Goal: Task Accomplishment & Management: Manage account settings

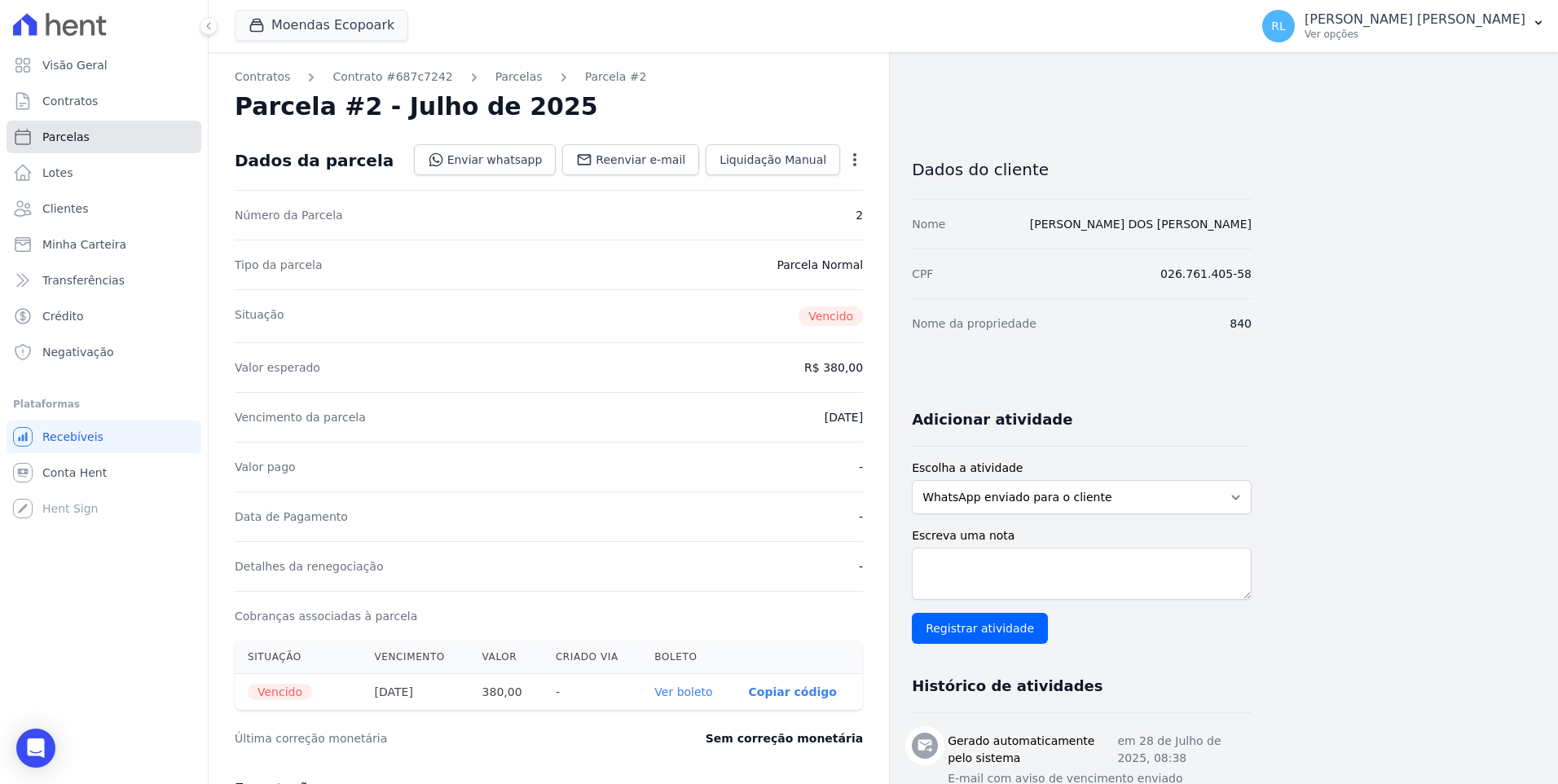
click at [89, 133] on link "Parcelas" at bounding box center [103, 136] width 195 height 32
select select
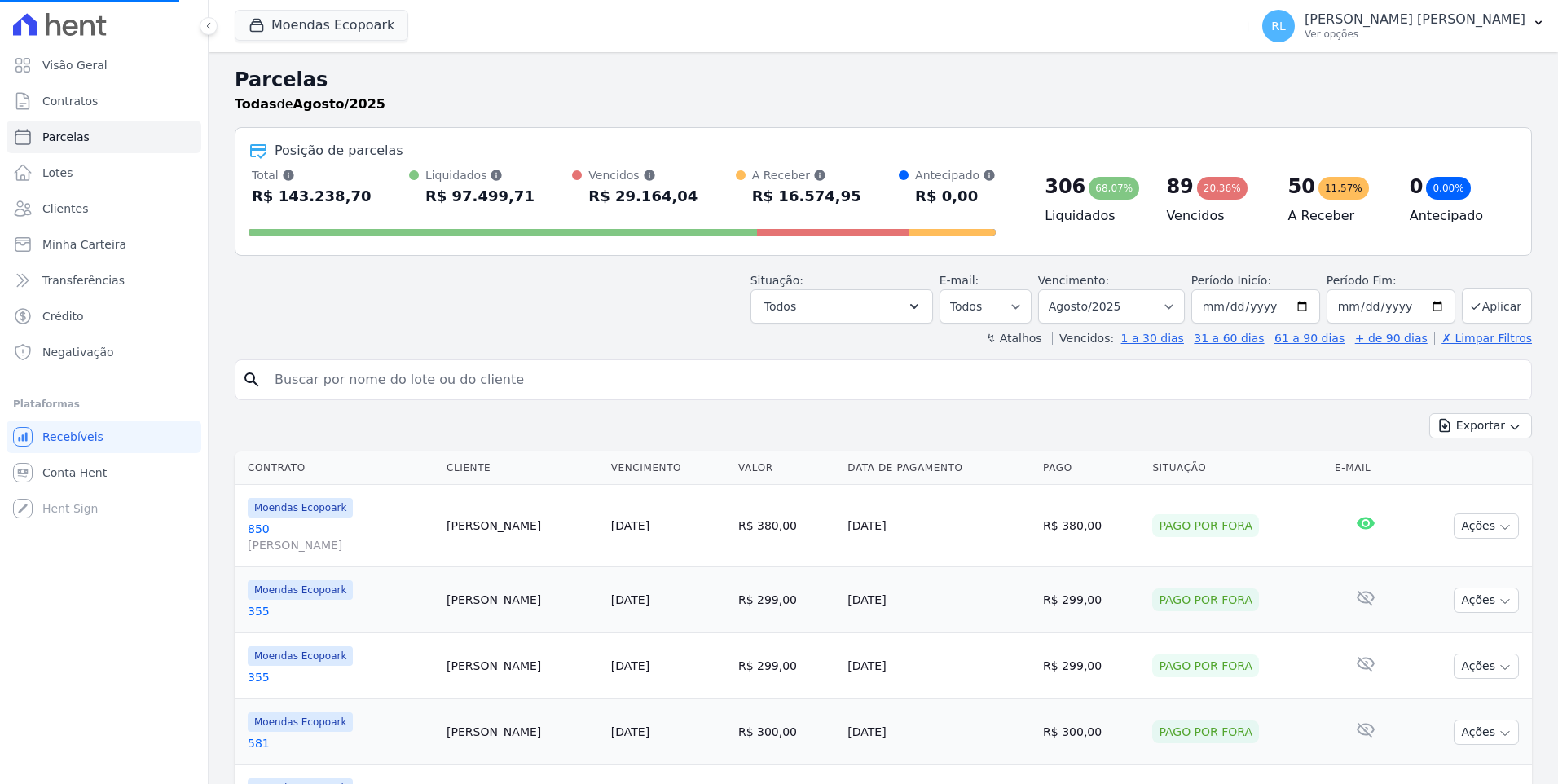
click at [376, 385] on input "search" at bounding box center [895, 379] width 1260 height 32
type input "5"
select select
click at [375, 385] on input "search" at bounding box center [895, 379] width 1260 height 32
type input "570"
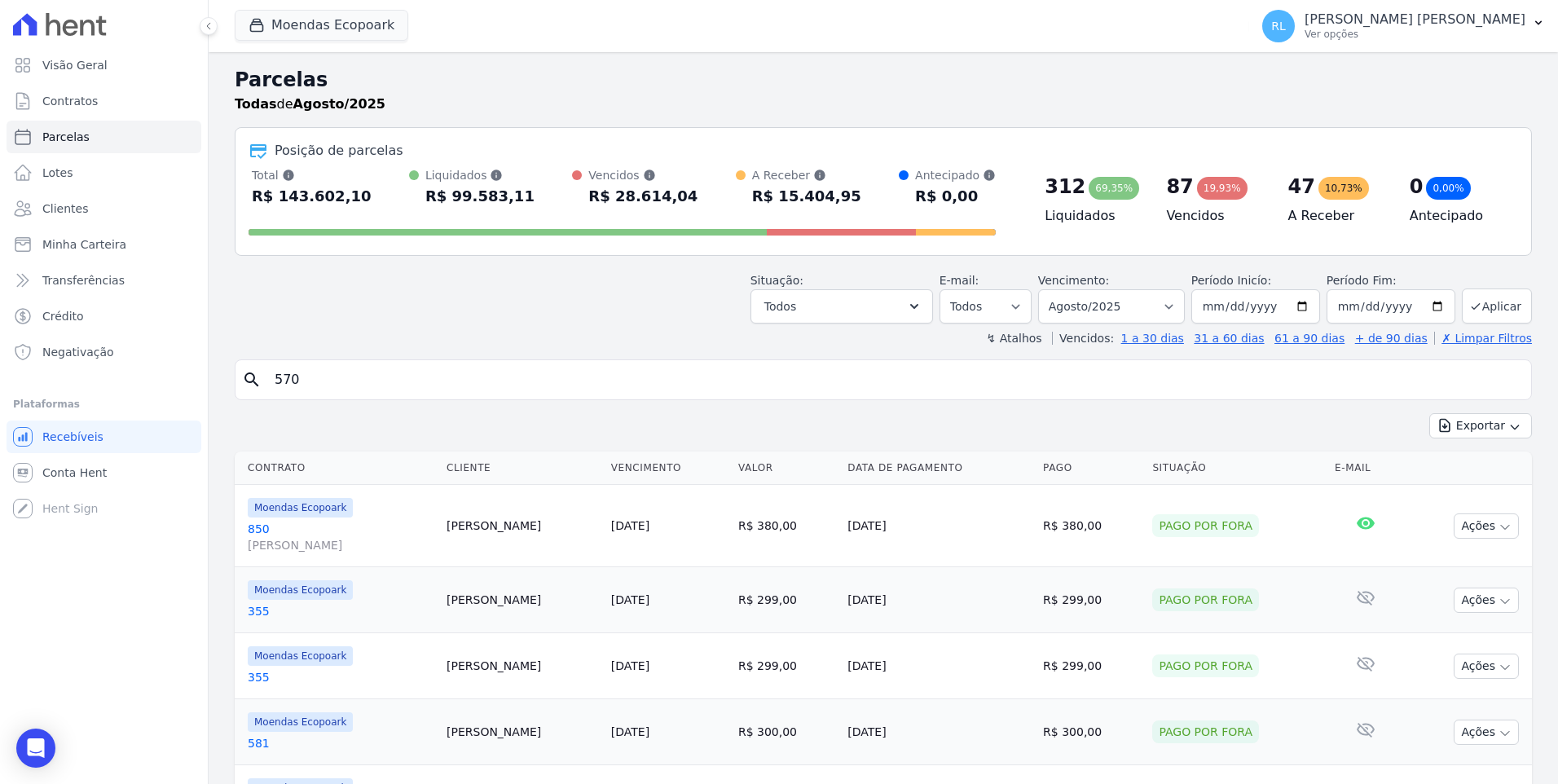
select select
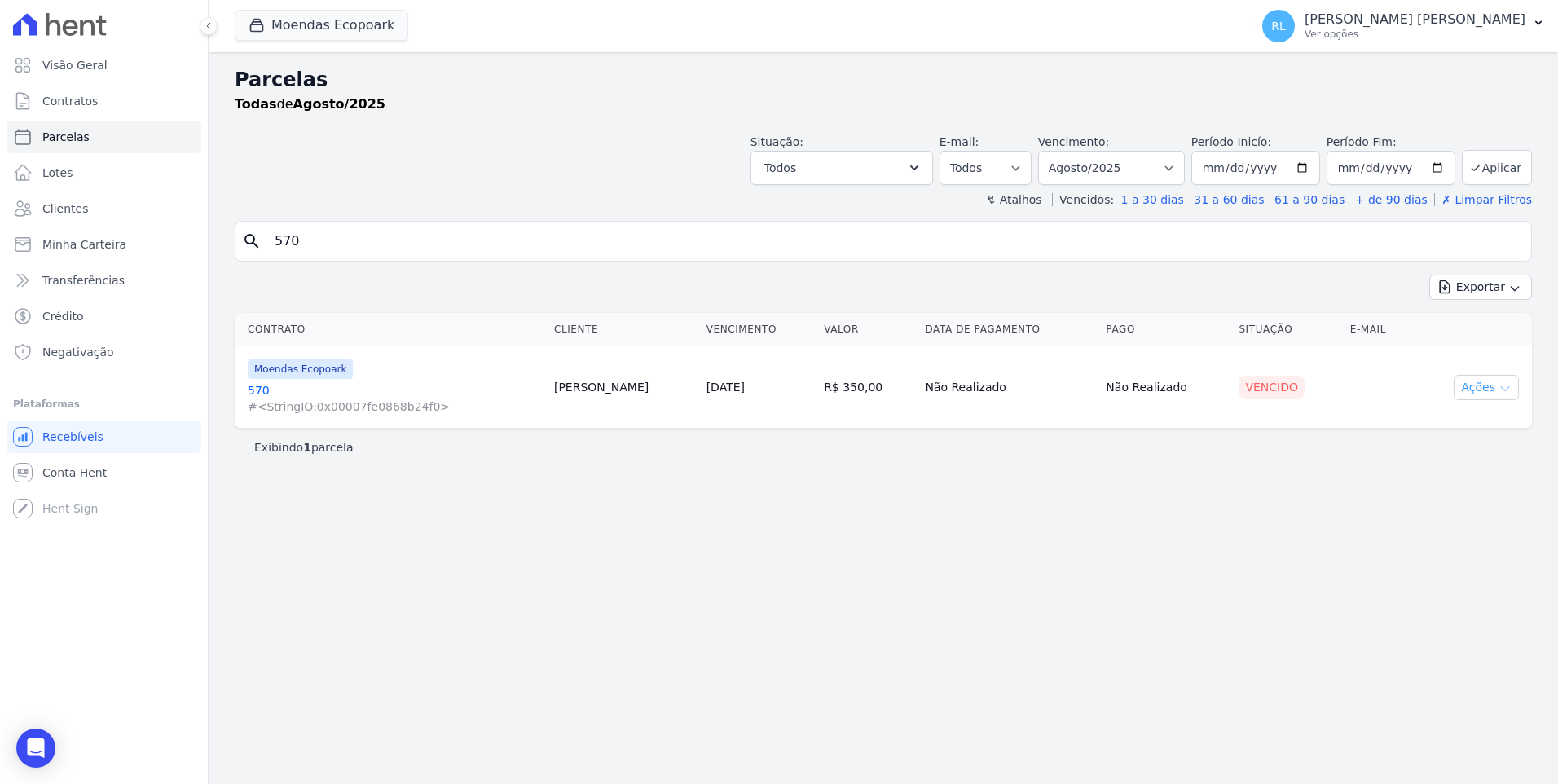
click at [1492, 391] on button "Ações" at bounding box center [1486, 388] width 66 height 25
click at [263, 392] on link "570 #<StringIO:0x00007fe0868b24f0>" at bounding box center [394, 398] width 293 height 32
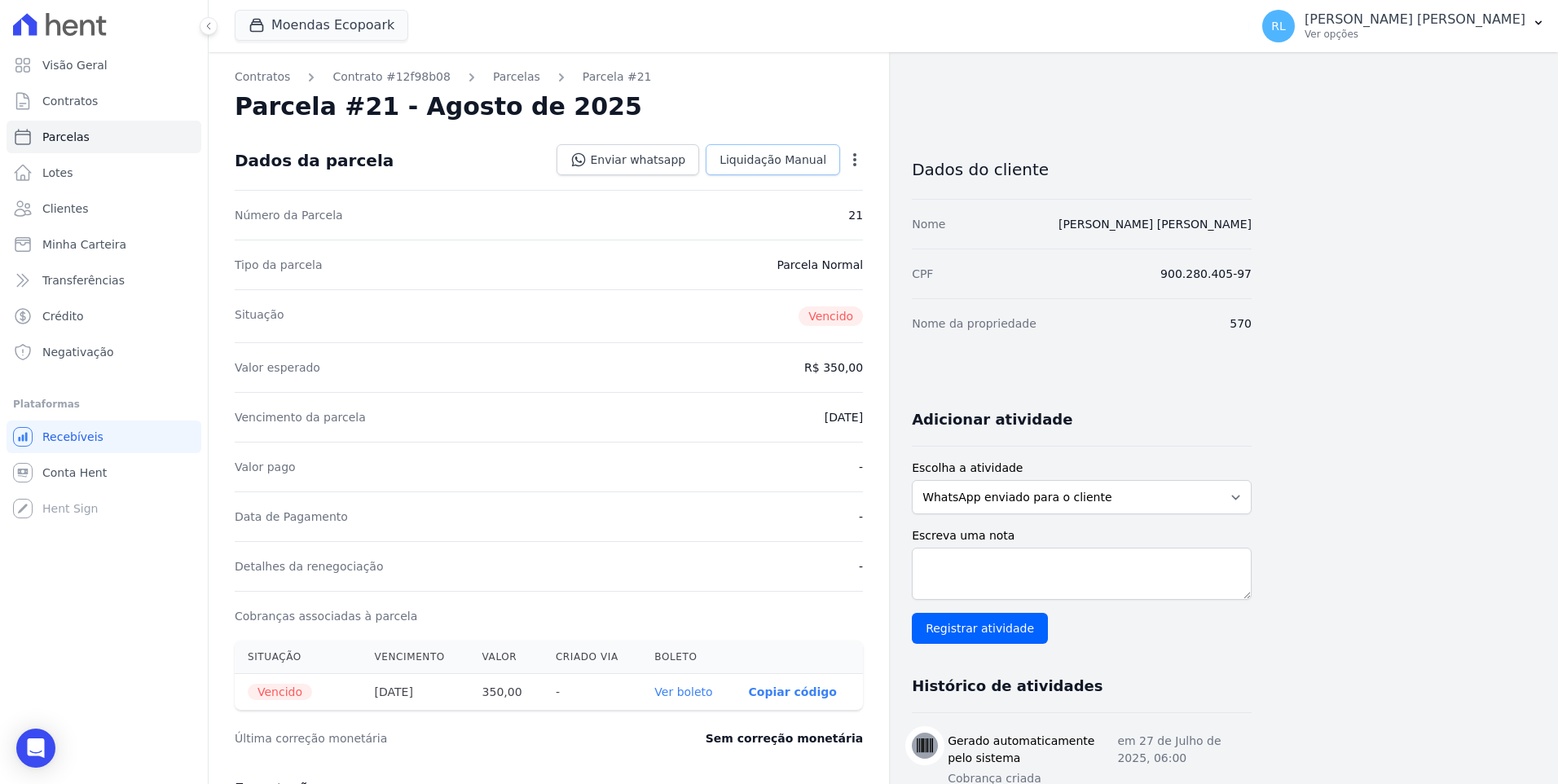
click at [769, 164] on span "Liquidação Manual" at bounding box center [773, 160] width 107 height 16
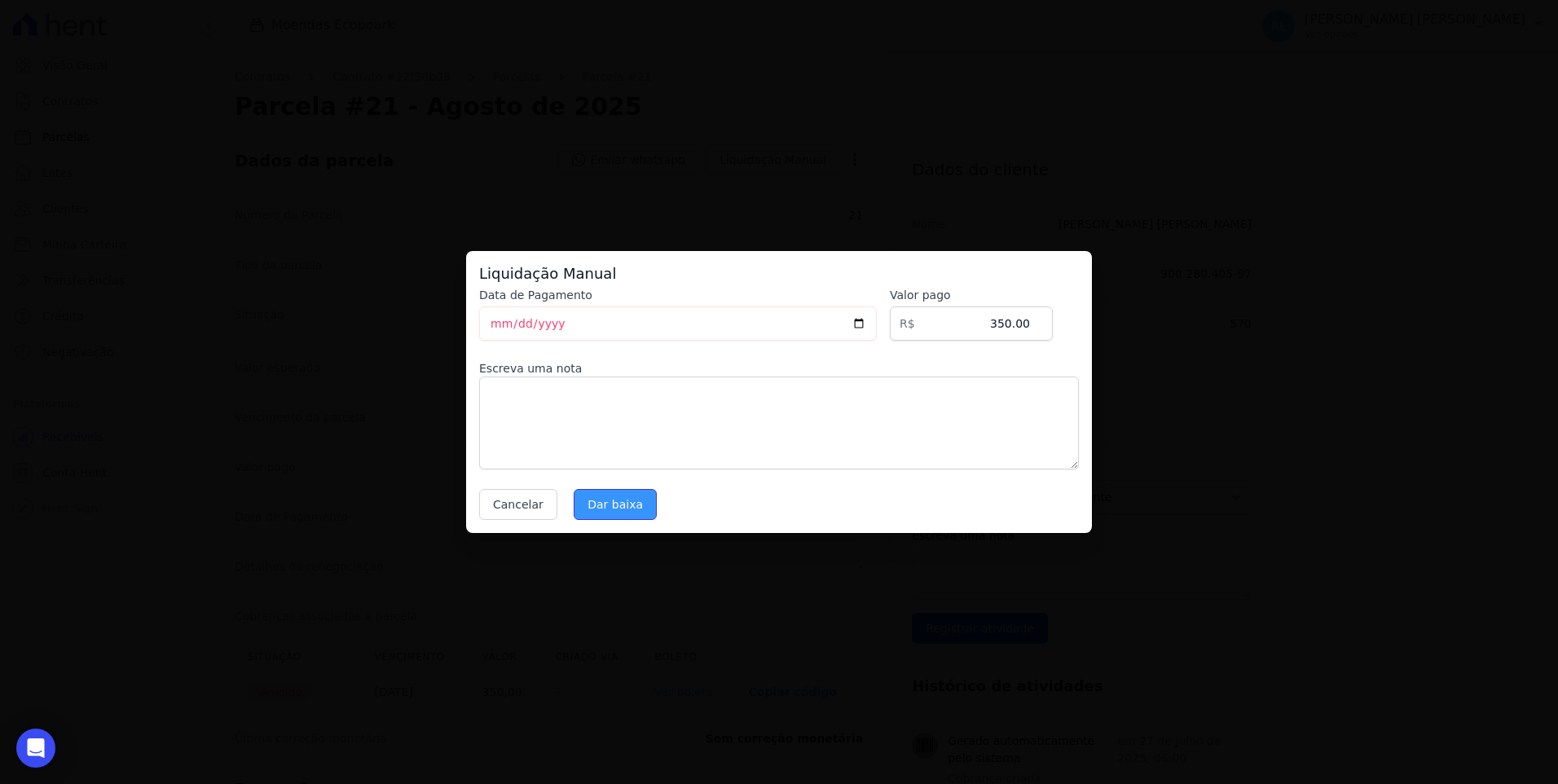
click at [601, 505] on input "Dar baixa" at bounding box center [615, 504] width 83 height 31
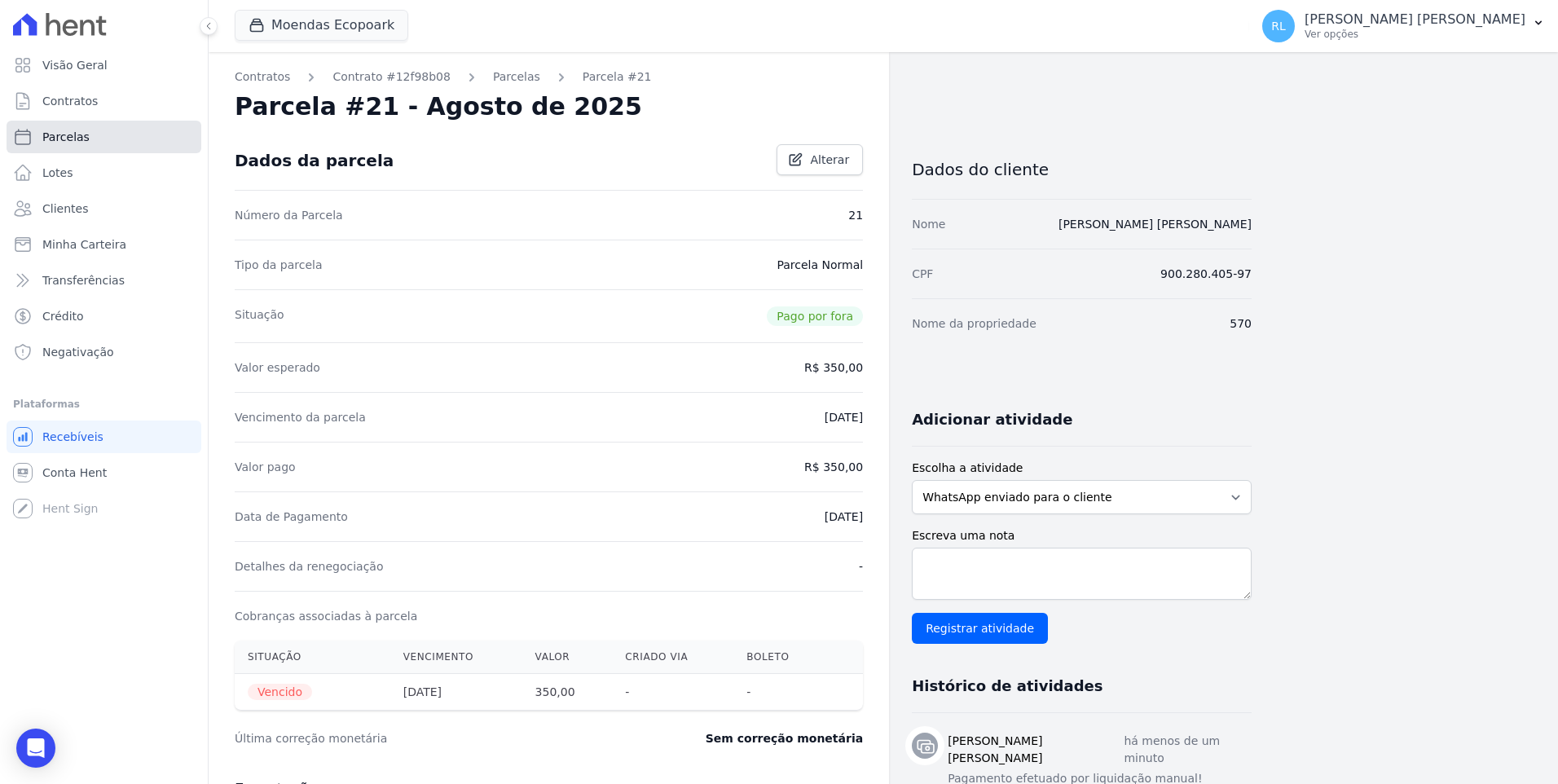
click at [103, 142] on link "Parcelas" at bounding box center [103, 136] width 195 height 32
select select
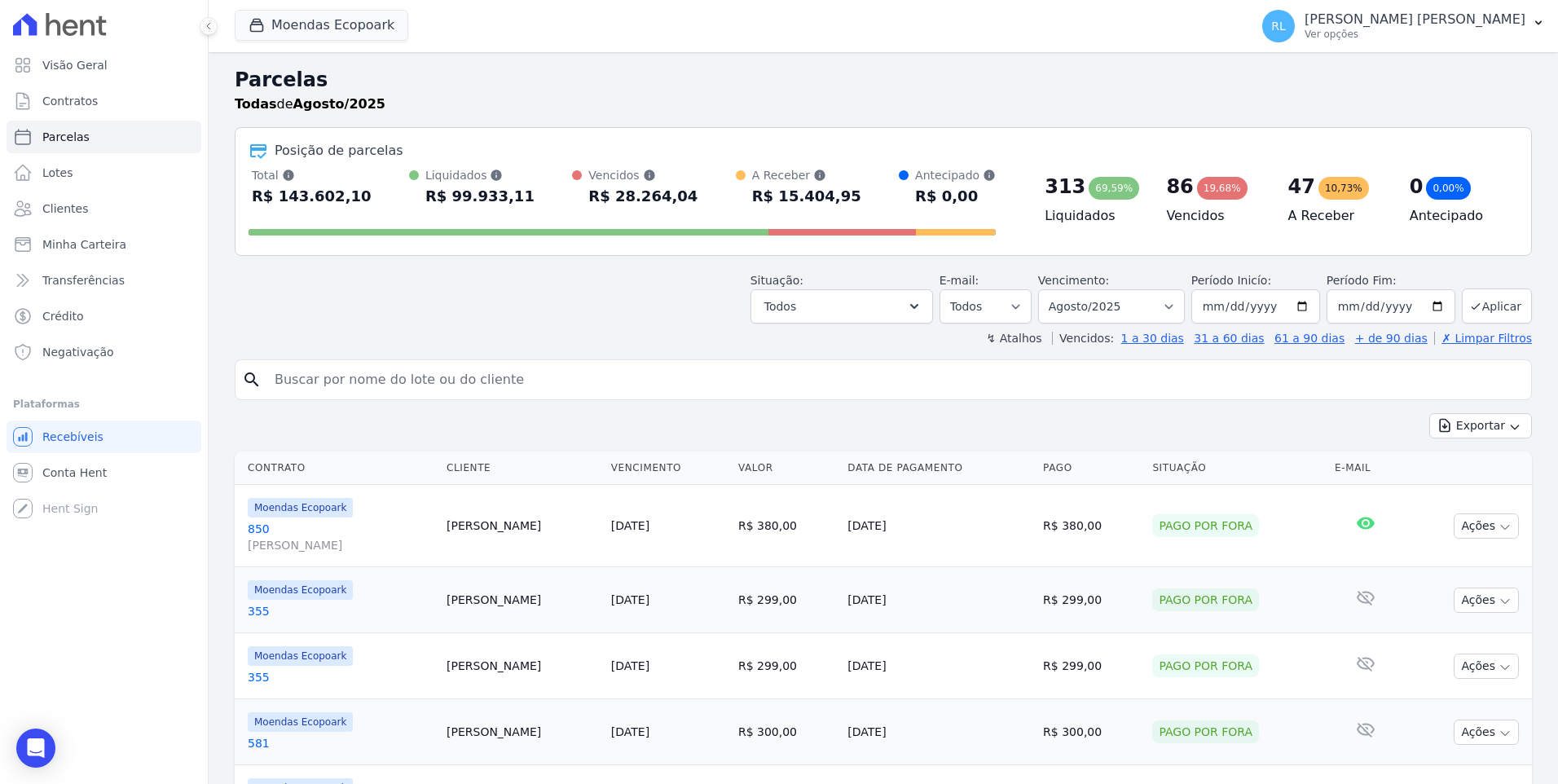
click at [399, 381] on input "search" at bounding box center [895, 379] width 1260 height 32
type input "550"
select select
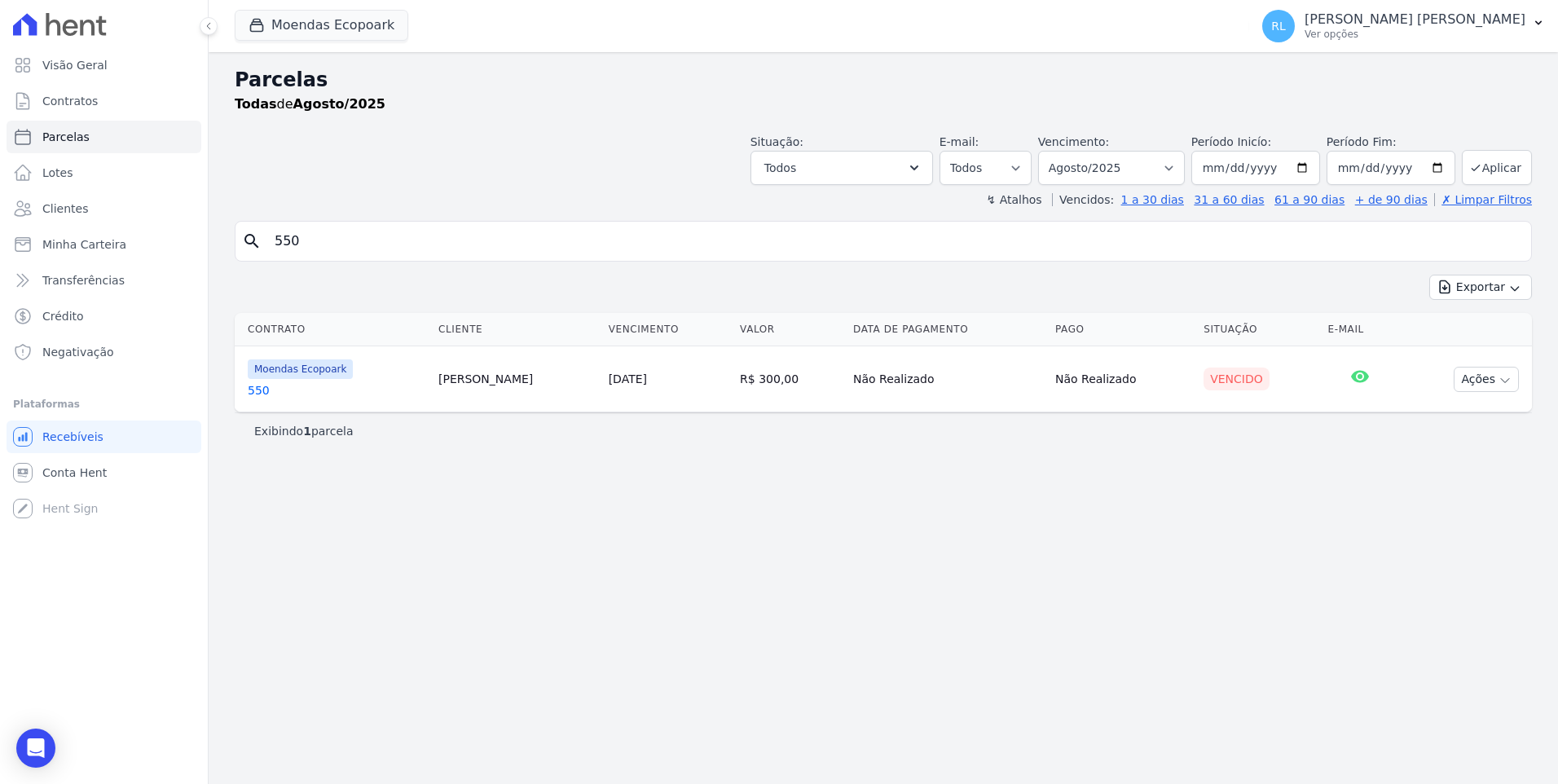
click at [261, 391] on link "550" at bounding box center [337, 390] width 178 height 16
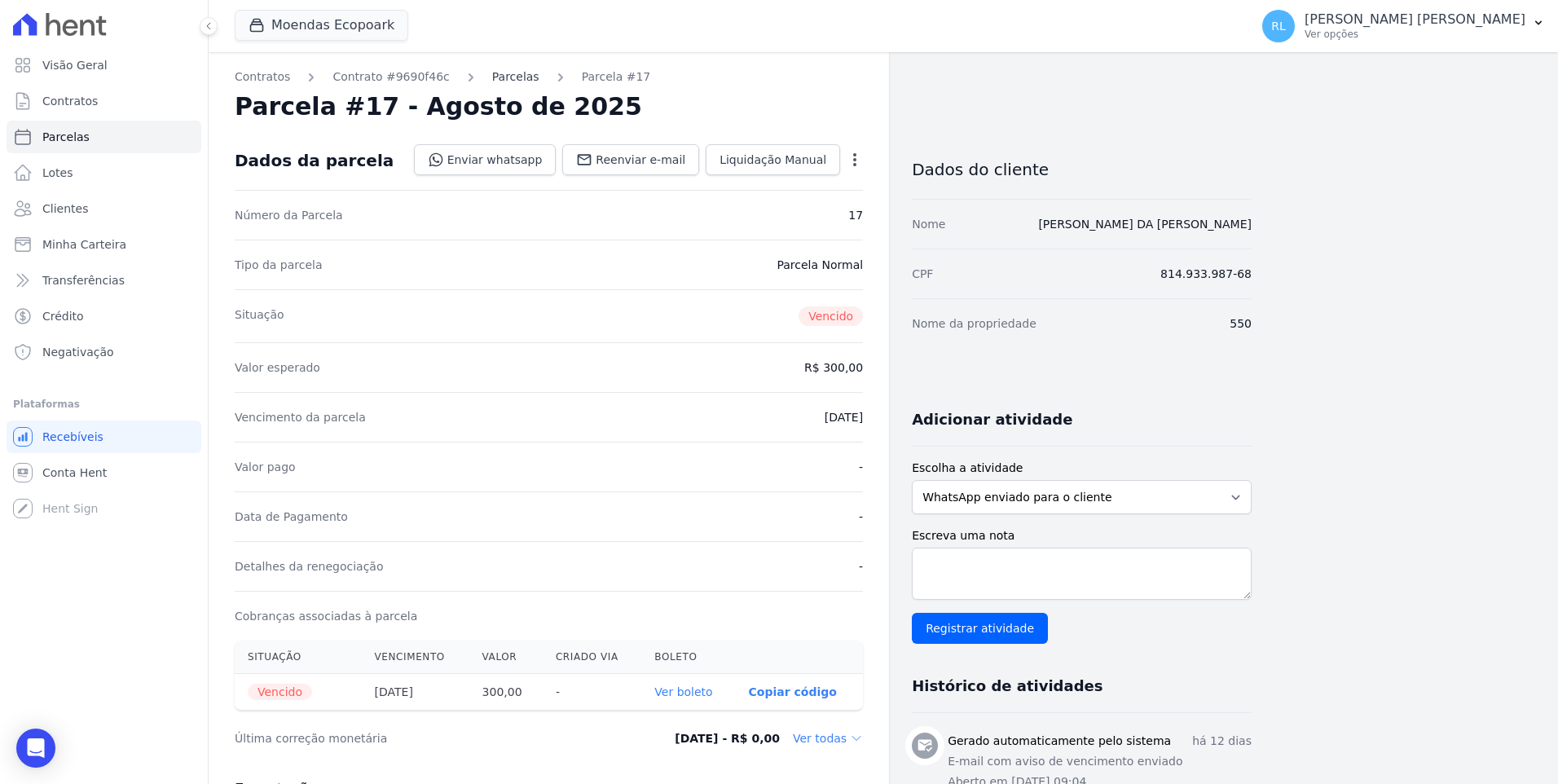
click at [497, 81] on link "Parcelas" at bounding box center [515, 76] width 48 height 17
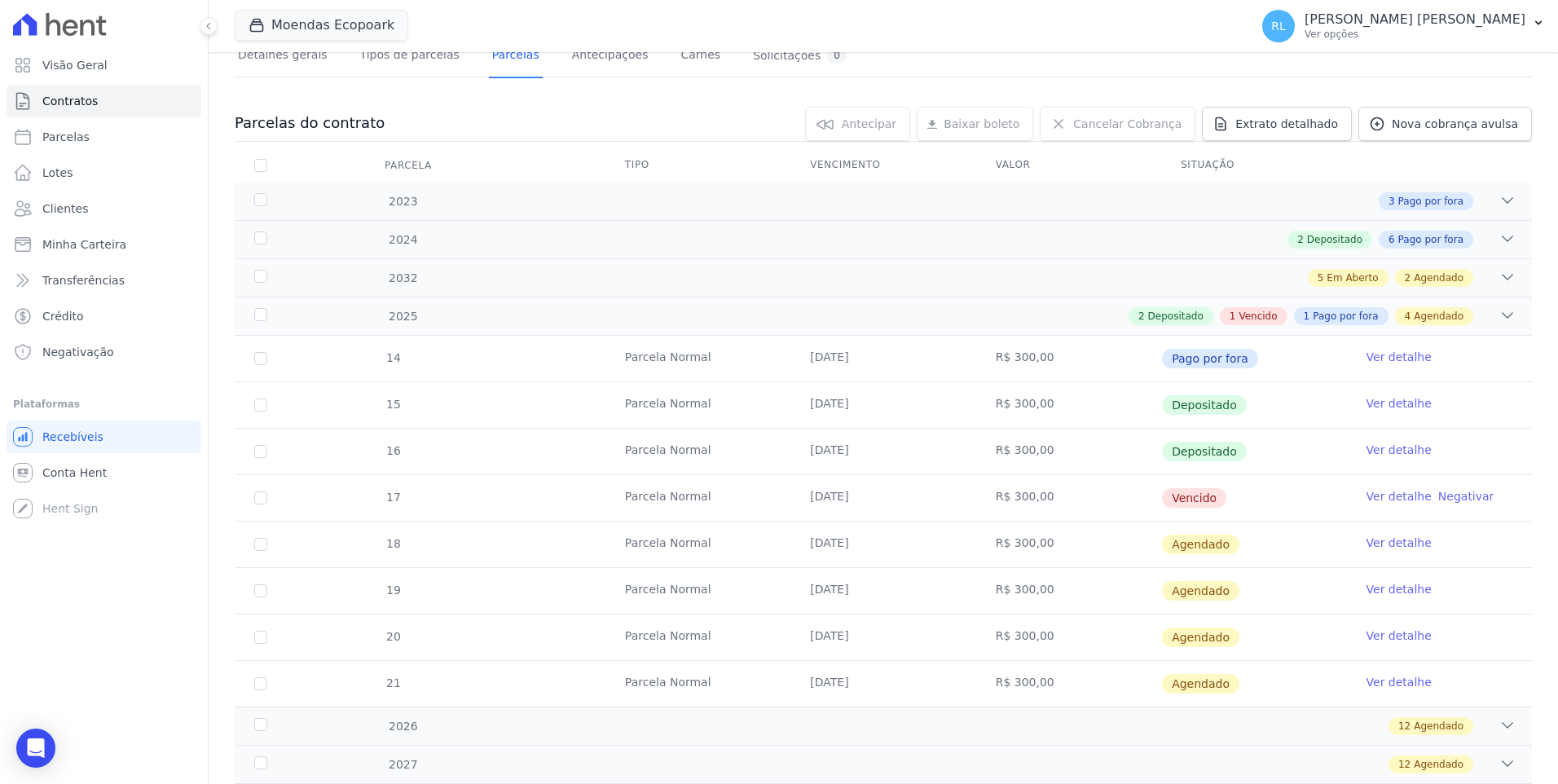
scroll to position [163, 0]
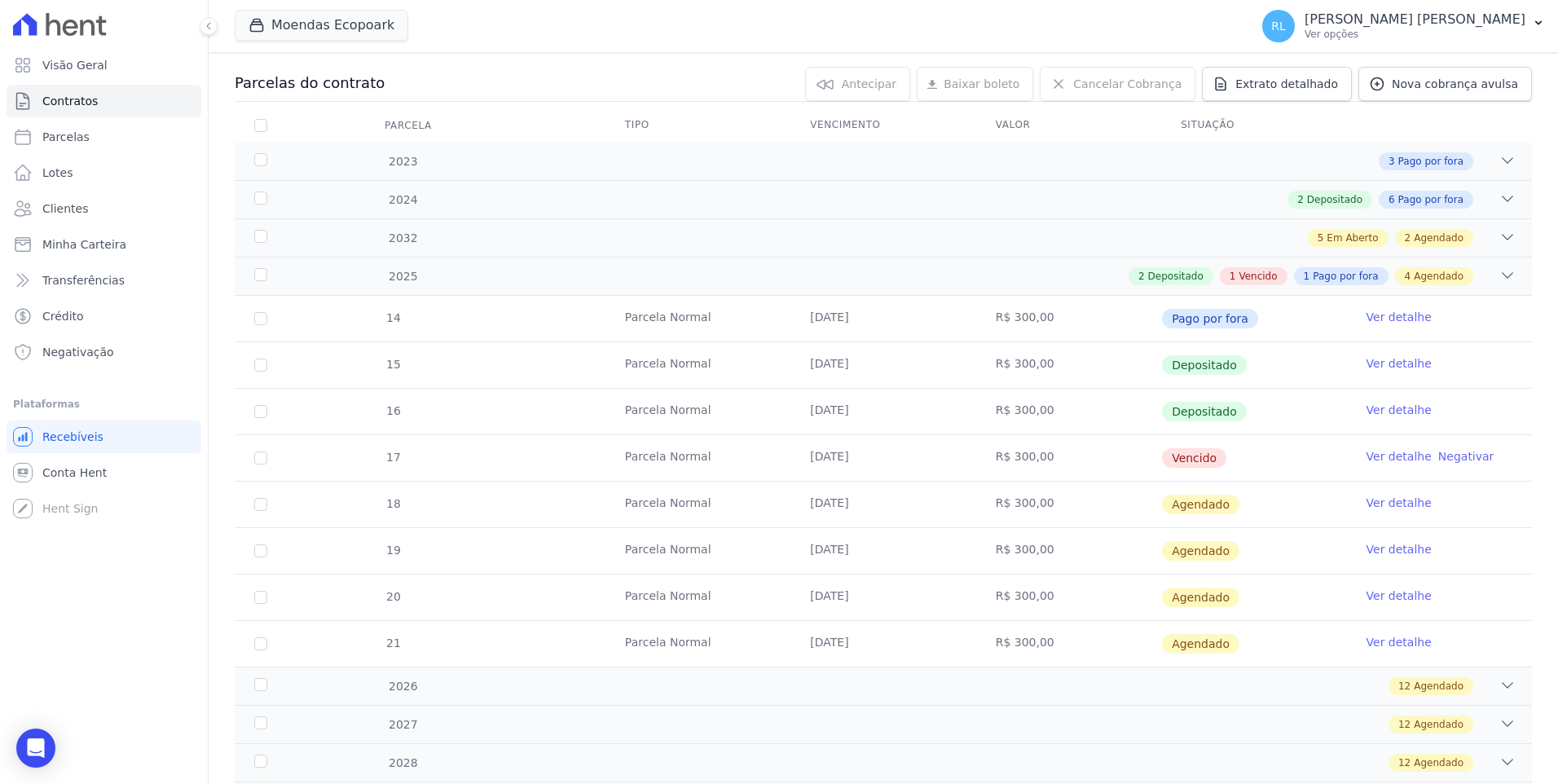
click at [1375, 458] on link "Ver detalhe" at bounding box center [1399, 456] width 66 height 16
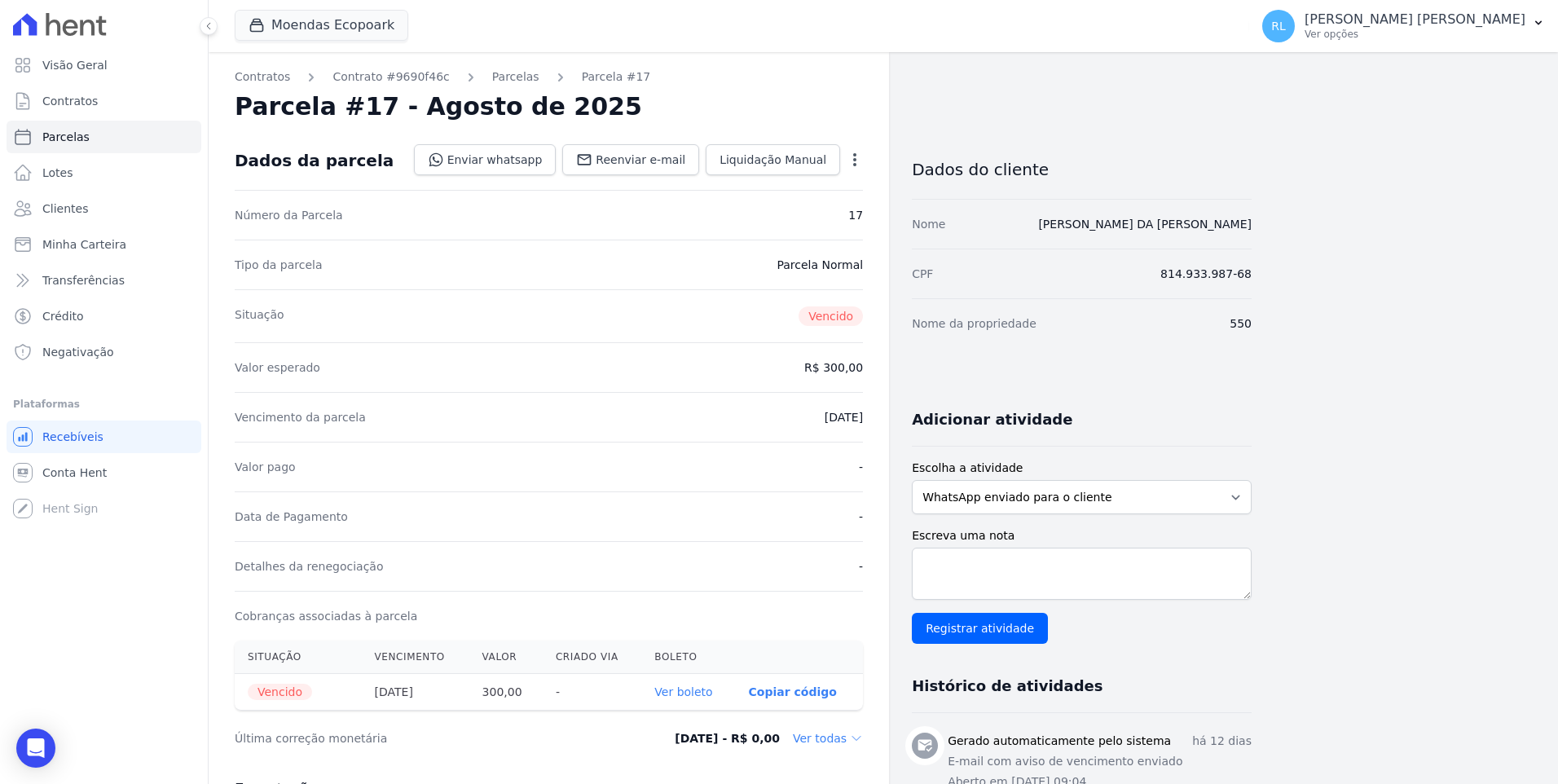
click at [705, 696] on link "Ver boleto" at bounding box center [683, 692] width 57 height 13
click at [97, 240] on span "Minha Carteira" at bounding box center [84, 244] width 84 height 16
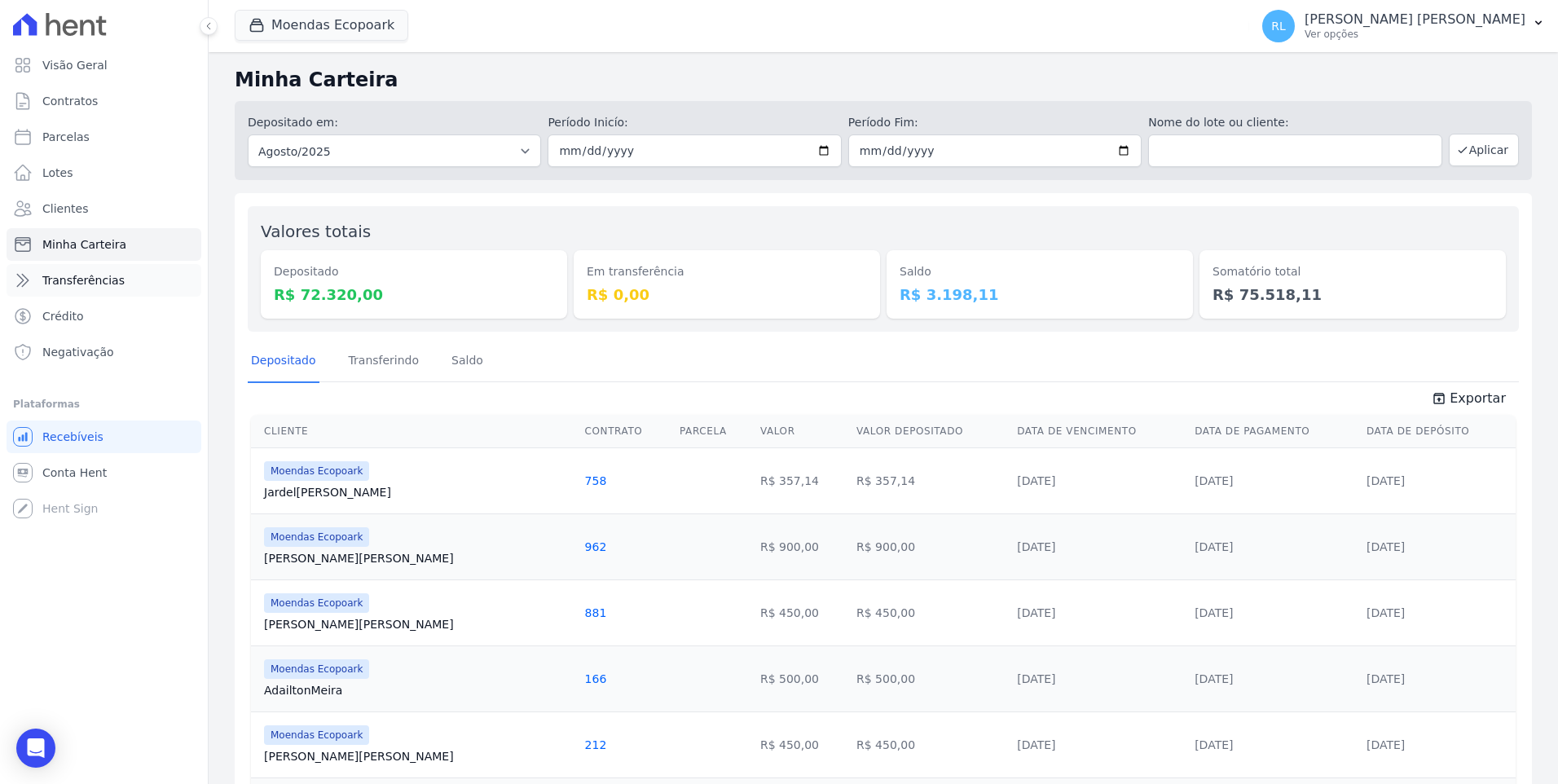
click at [106, 283] on span "Transferências" at bounding box center [83, 280] width 83 height 16
